Goal: Task Accomplishment & Management: Manage account settings

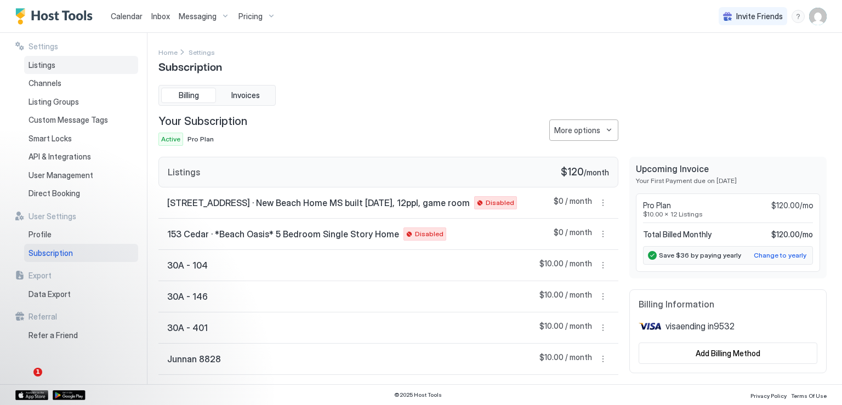
click at [42, 64] on span "Listings" at bounding box center [42, 65] width 27 height 10
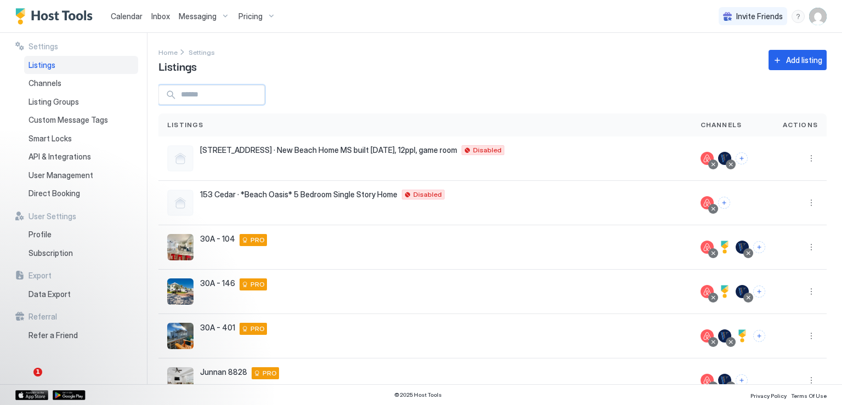
click at [213, 94] on input "Input Field" at bounding box center [221, 95] width 88 height 19
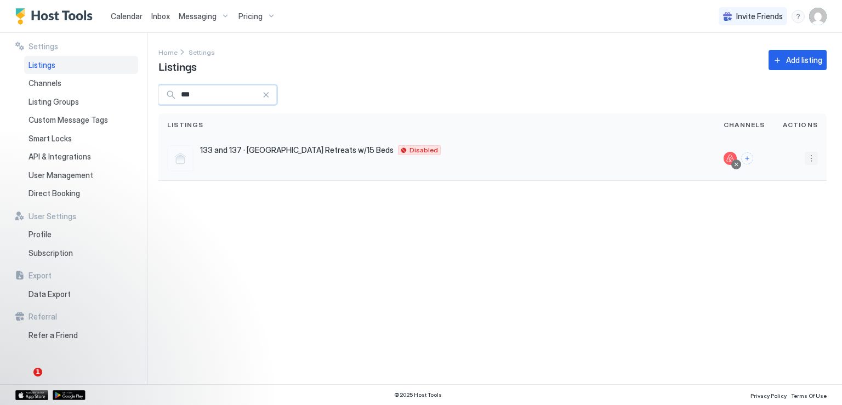
type input "***"
click at [807, 163] on button "More options" at bounding box center [811, 158] width 13 height 13
click at [781, 173] on span "Messaging" at bounding box center [780, 174] width 36 height 8
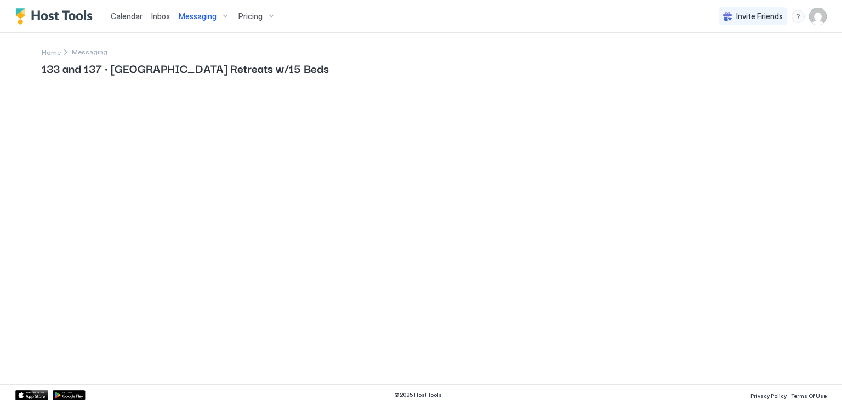
click at [157, 74] on span "133 and 137 · [GEOGRAPHIC_DATA] Retreats w/15 Beds" at bounding box center [421, 68] width 759 height 16
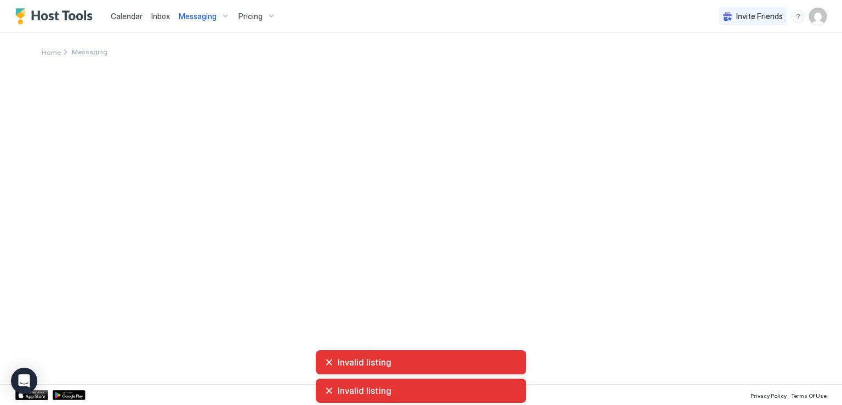
click at [333, 391] on div "Invalid listing" at bounding box center [421, 391] width 193 height 11
